Goal: Task Accomplishment & Management: Manage account settings

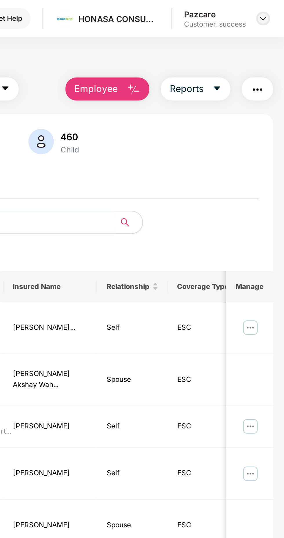
click at [274, 7] on img at bounding box center [273, 9] width 5 height 5
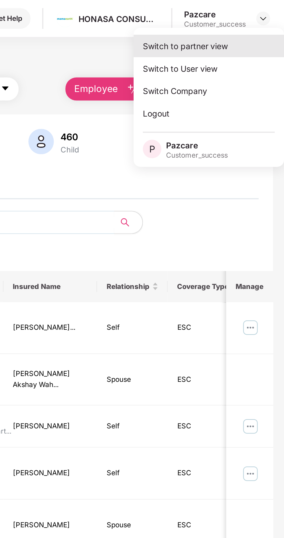
click at [254, 25] on div "Switch to partner view" at bounding box center [245, 22] width 75 height 11
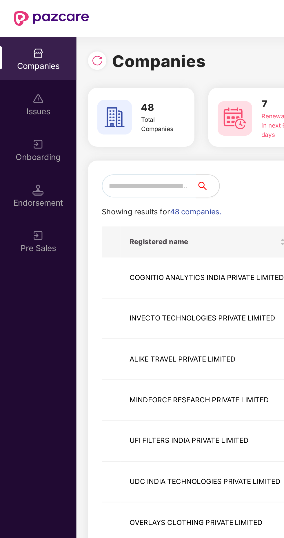
click at [84, 92] on input "text" at bounding box center [74, 93] width 47 height 12
type input "*"
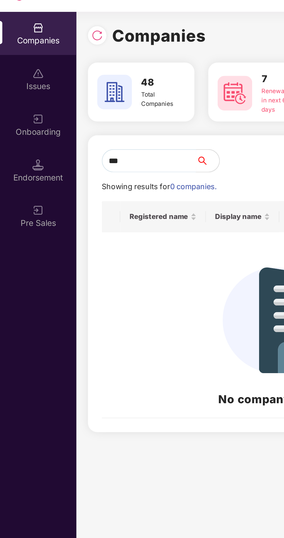
type input "*"
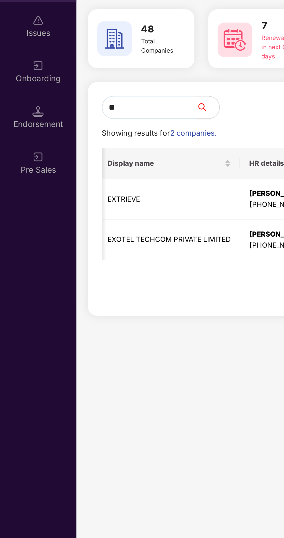
scroll to position [0, 254]
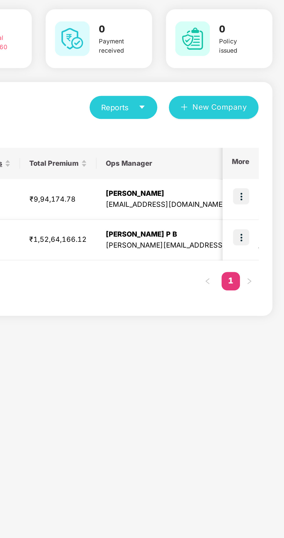
type input "**"
click at [265, 158] on img at bounding box center [262, 158] width 8 height 8
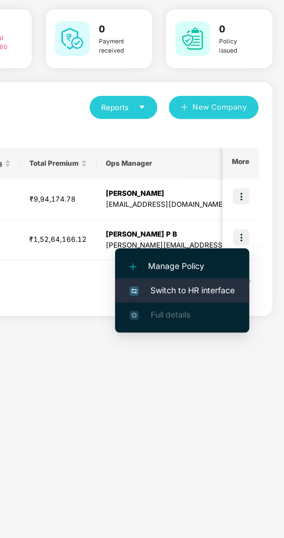
click at [241, 185] on span "Switch to HR interface" at bounding box center [232, 185] width 53 height 6
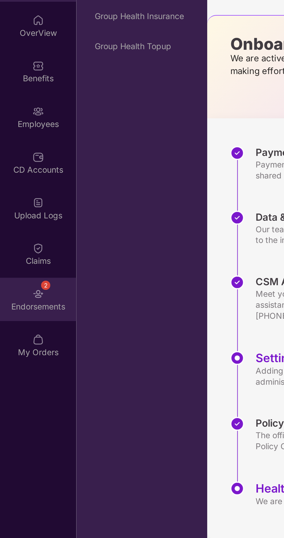
click at [19, 187] on img at bounding box center [19, 187] width 6 height 6
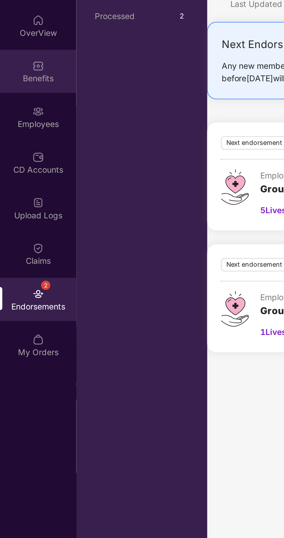
click at [19, 76] on div "Benefits" at bounding box center [19, 79] width 38 height 6
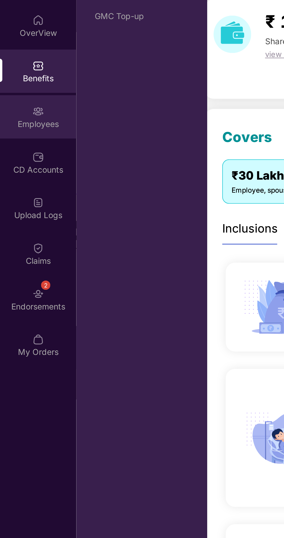
click at [17, 100] on div "Employees" at bounding box center [19, 102] width 38 height 6
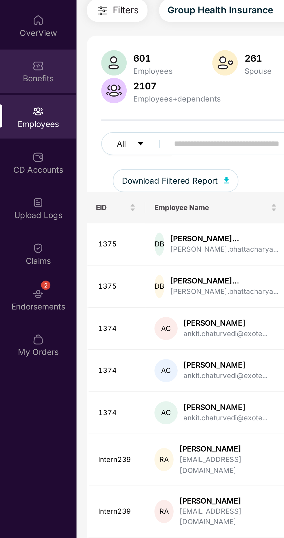
click at [23, 78] on div "Benefits" at bounding box center [19, 79] width 38 height 6
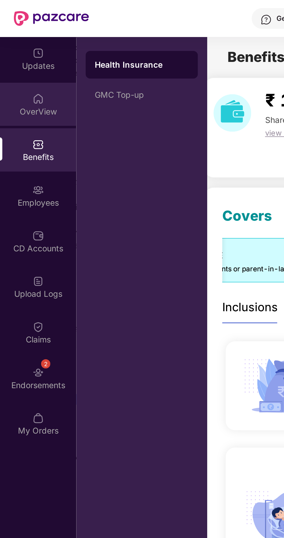
click at [21, 50] on img at bounding box center [19, 50] width 6 height 6
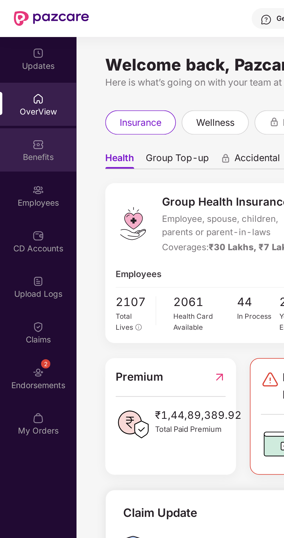
click at [22, 78] on div "Benefits" at bounding box center [19, 79] width 38 height 6
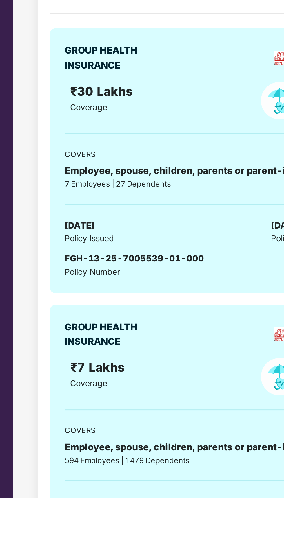
copy span "FGH-13-25-7005539-01-000"
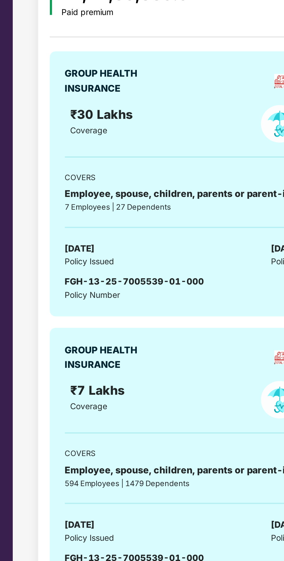
scroll to position [1053, 0]
